Goal: Transaction & Acquisition: Purchase product/service

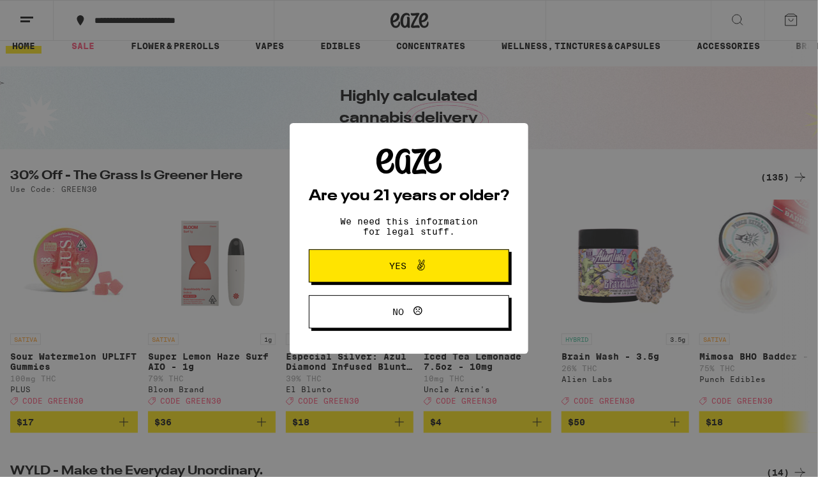
scroll to position [18, 0]
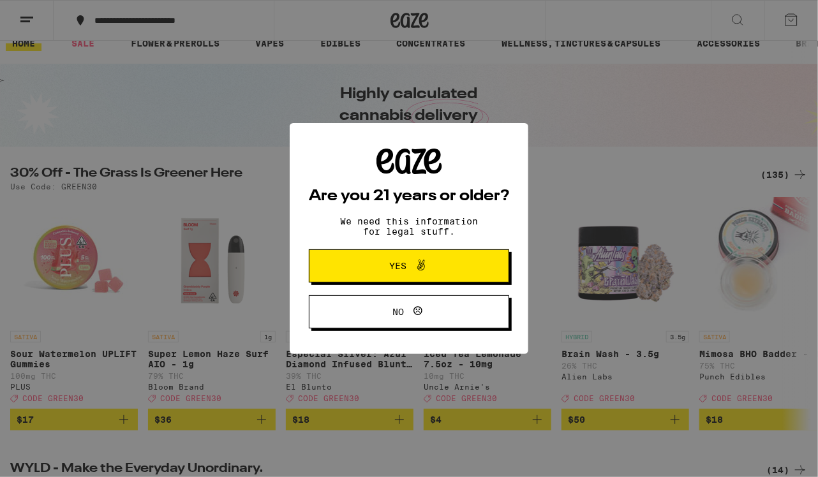
click at [423, 276] on button "Yes" at bounding box center [409, 266] width 200 height 33
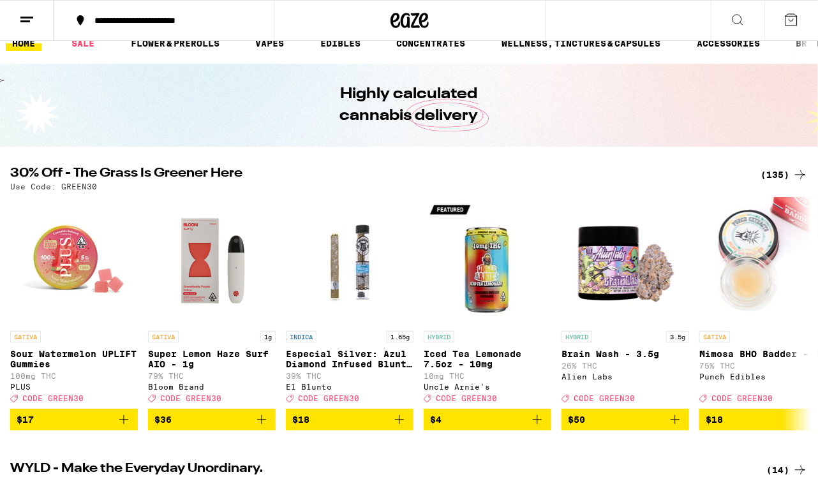
click at [780, 172] on div "(135)" at bounding box center [784, 174] width 47 height 15
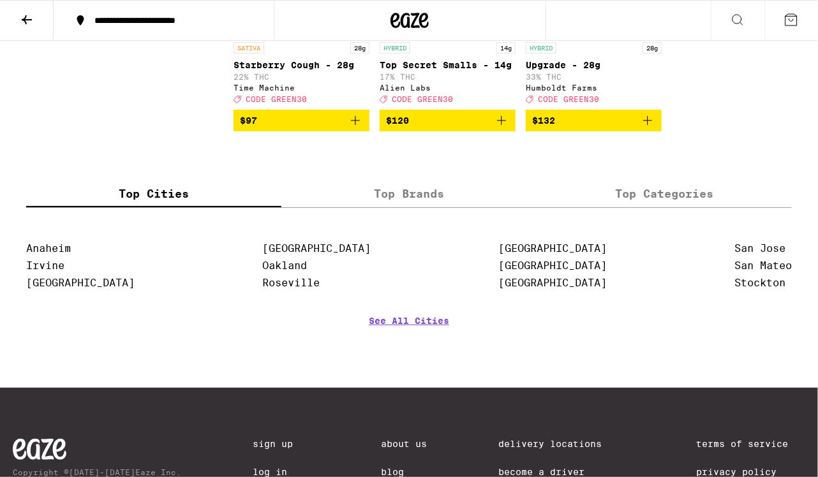
scroll to position [8261, 0]
